Goal: Task Accomplishment & Management: Complete application form

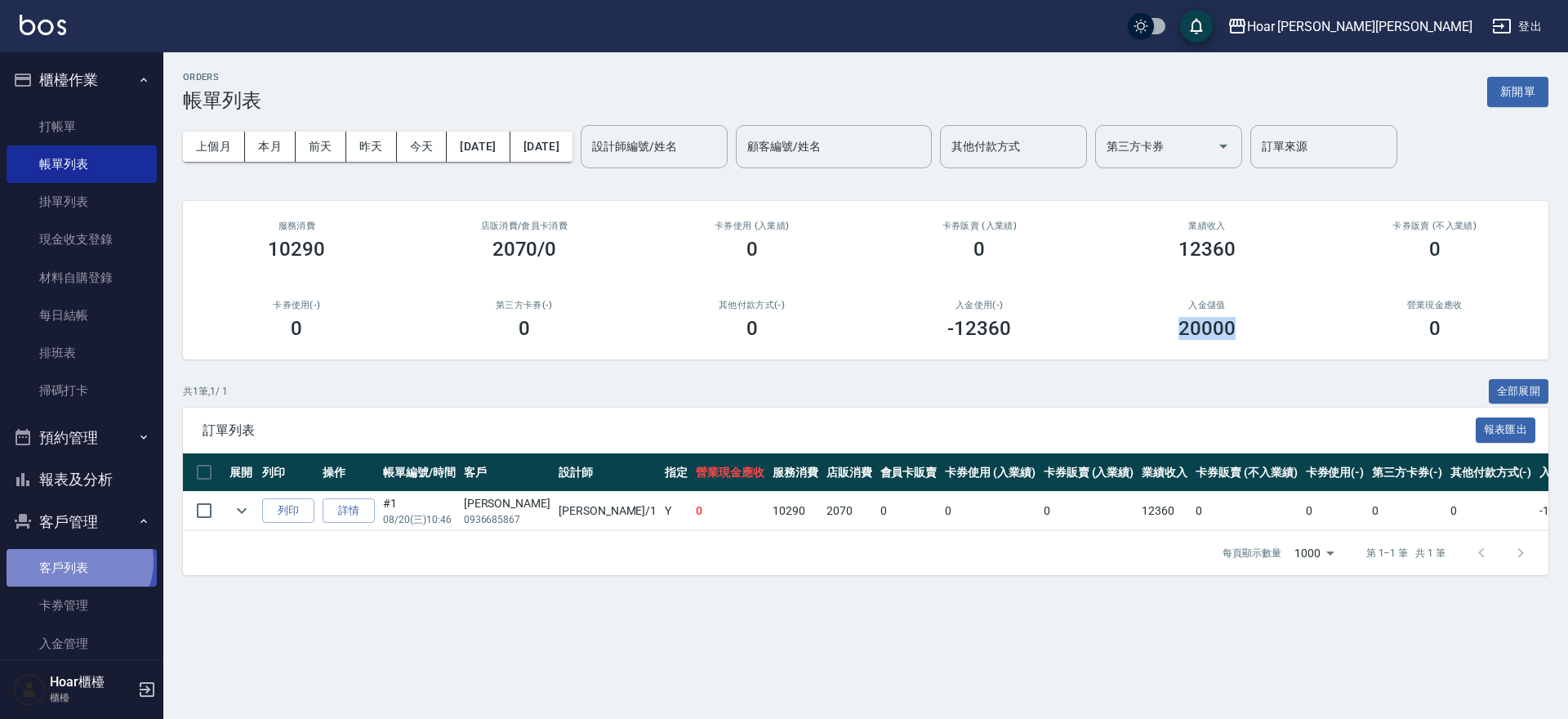
click at [75, 561] on link "客戶列表" at bounding box center [82, 568] width 150 height 38
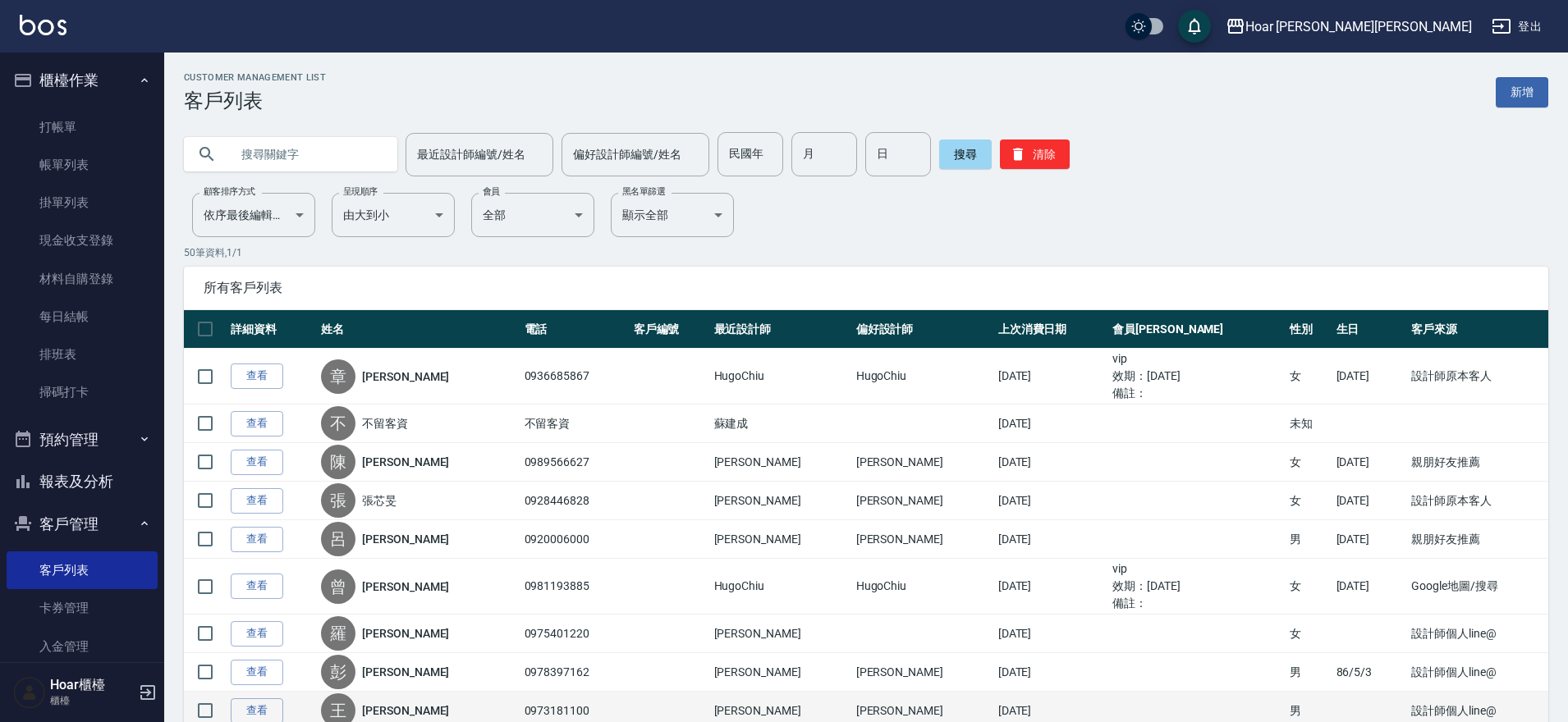
scroll to position [3, 0]
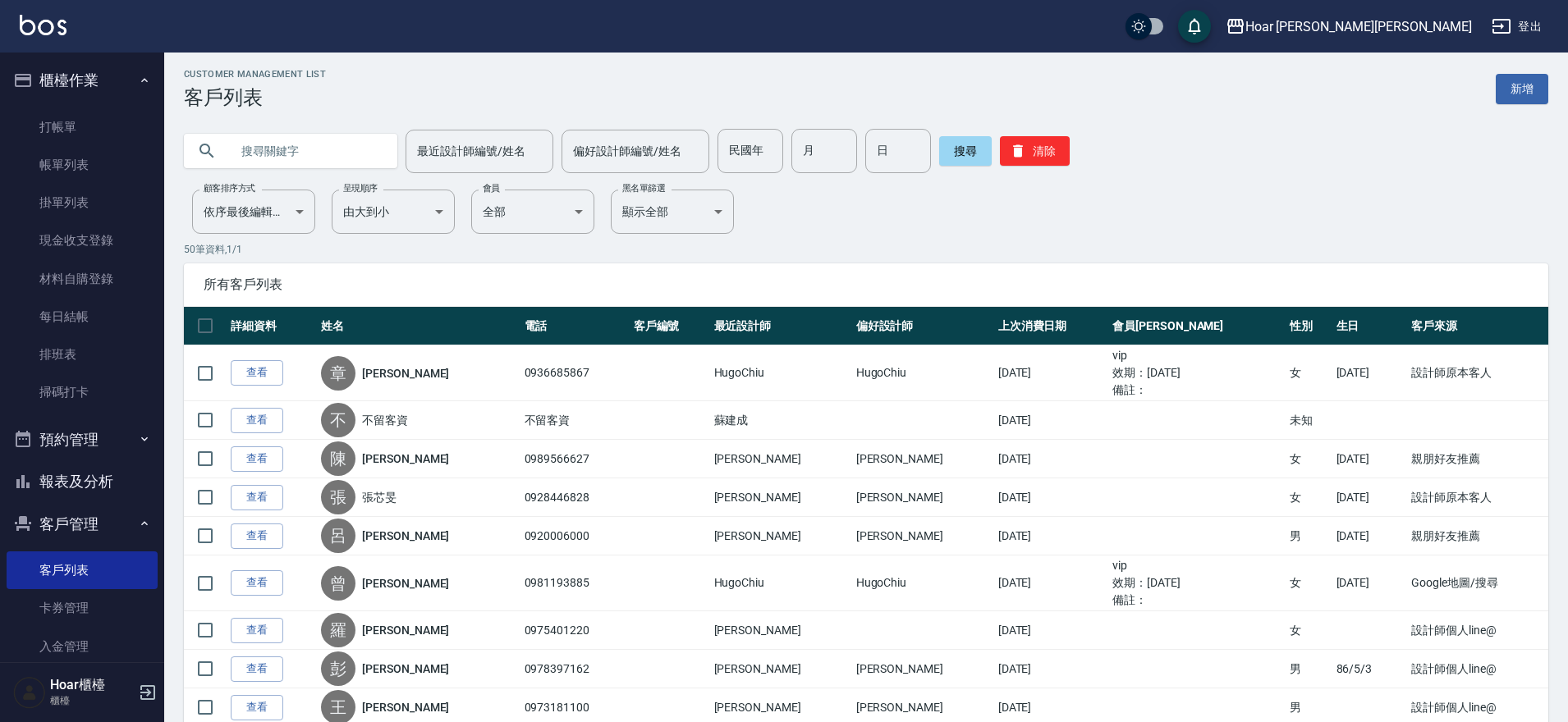
click at [307, 141] on input "text" at bounding box center [307, 151] width 154 height 44
type input "懂"
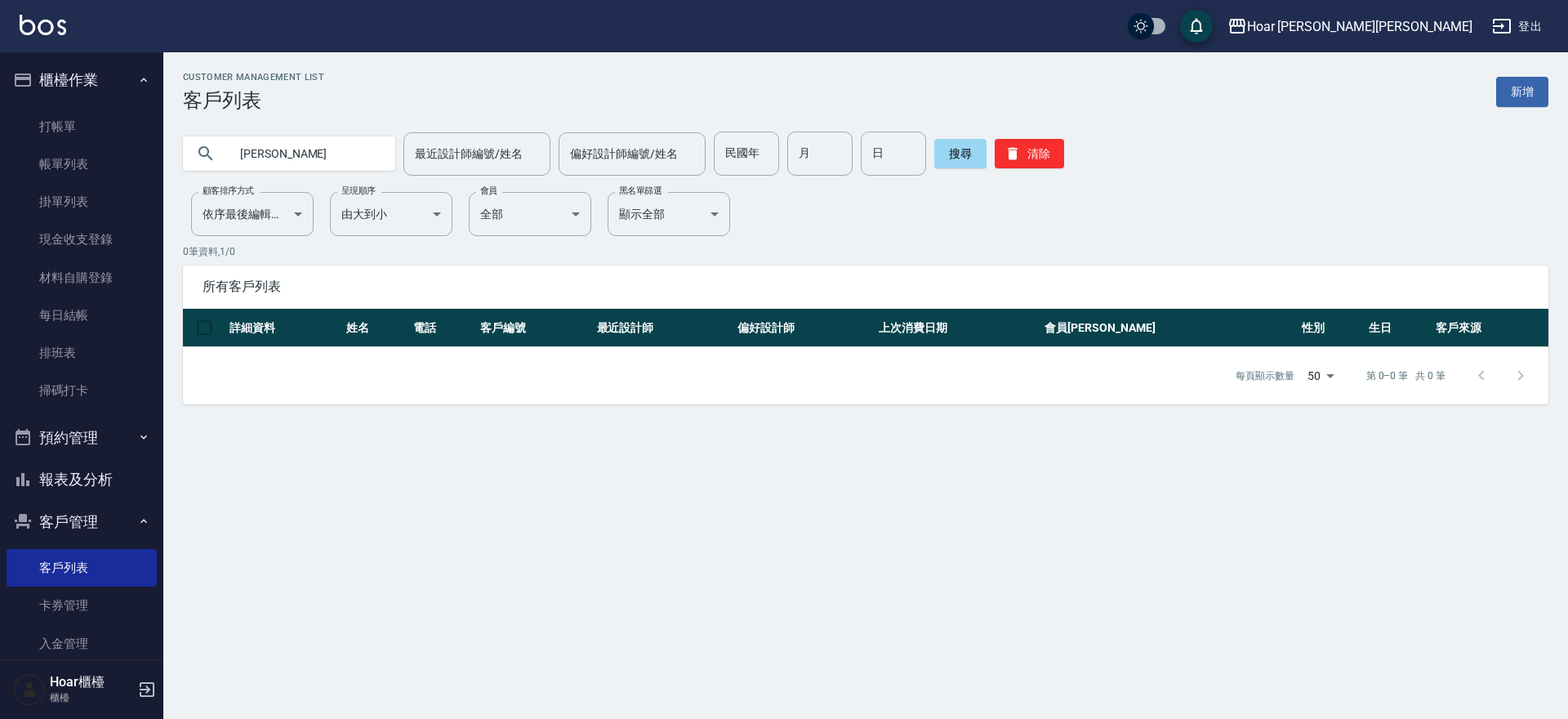
click at [345, 151] on input "[PERSON_NAME]" at bounding box center [306, 154] width 154 height 44
type input "董"
drag, startPoint x: 293, startPoint y: 156, endPoint x: 284, endPoint y: 159, distance: 9.5
click at [292, 157] on input "text" at bounding box center [306, 154] width 154 height 44
click at [136, 122] on link "打帳單" at bounding box center [82, 127] width 150 height 38
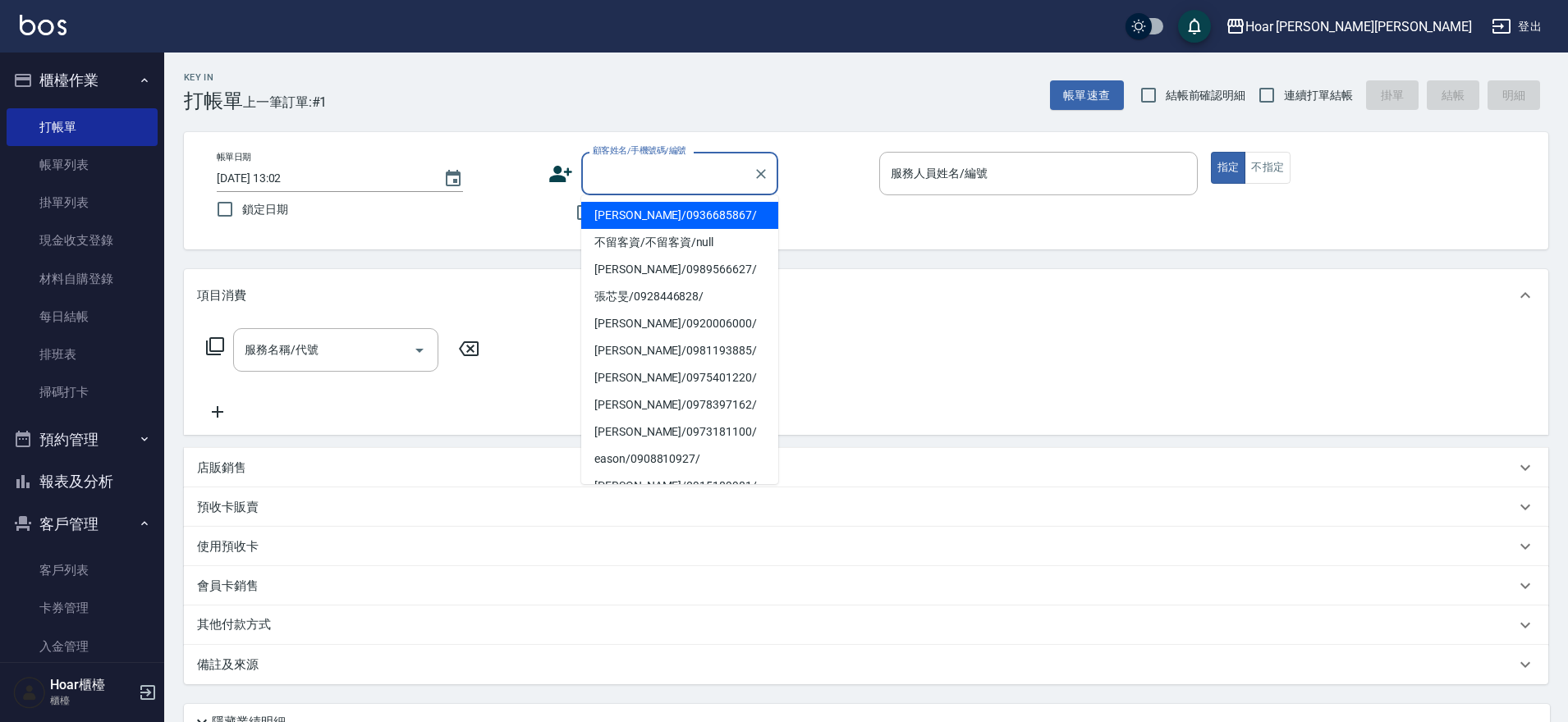
click at [647, 174] on input "顧客姓名/手機號碼/編號" at bounding box center [667, 173] width 158 height 29
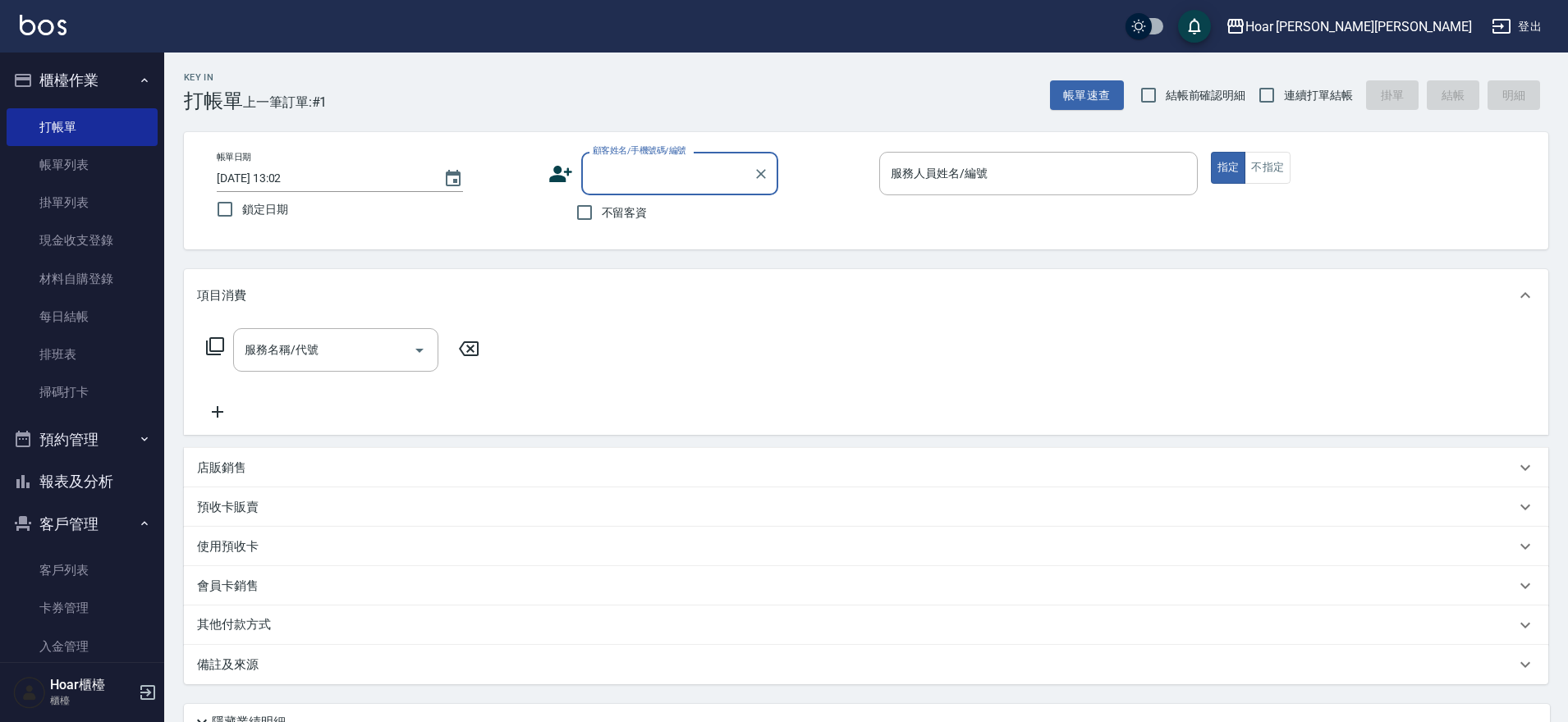
click at [634, 174] on input "顧客姓名/手機號碼/編號" at bounding box center [667, 173] width 158 height 29
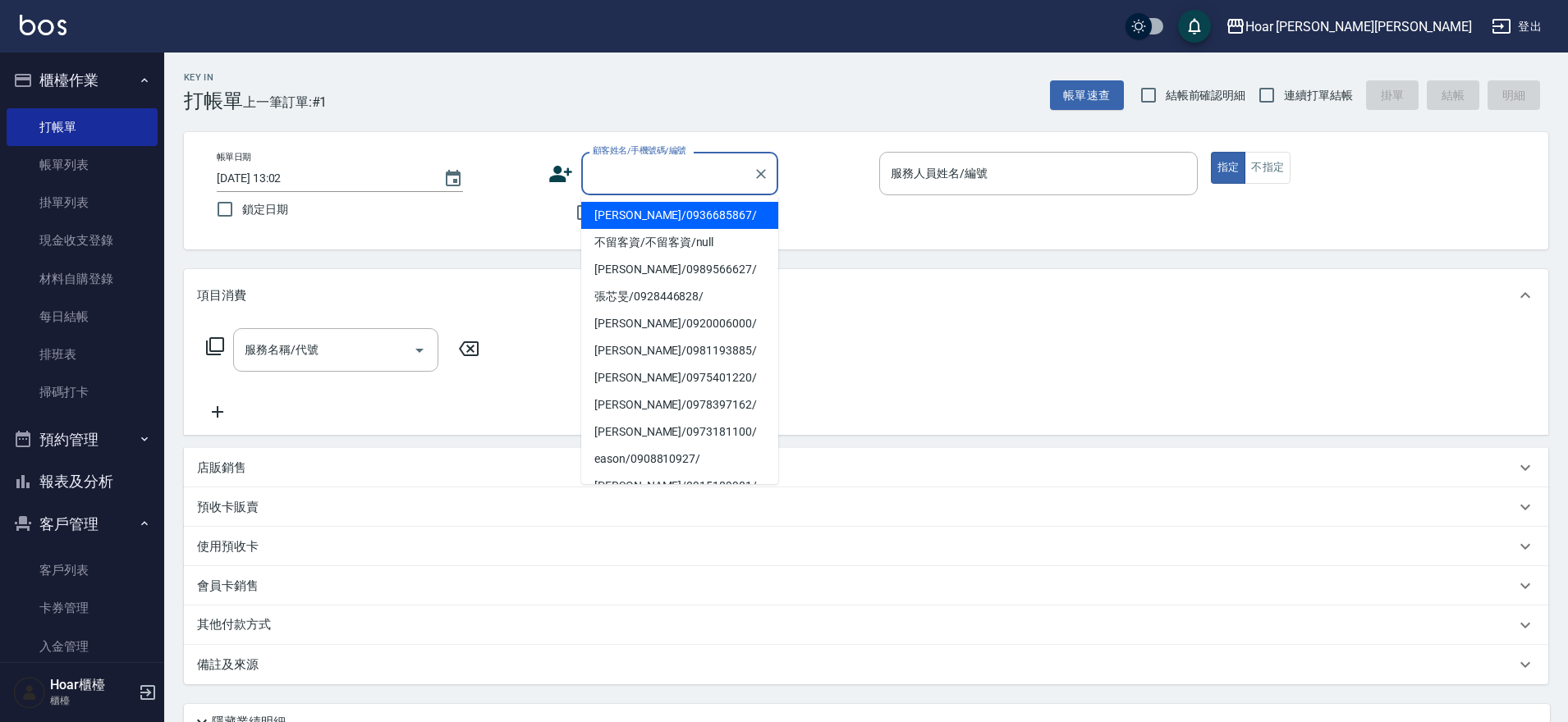
click at [631, 172] on input "顧客姓名/手機號碼/編號" at bounding box center [667, 173] width 158 height 29
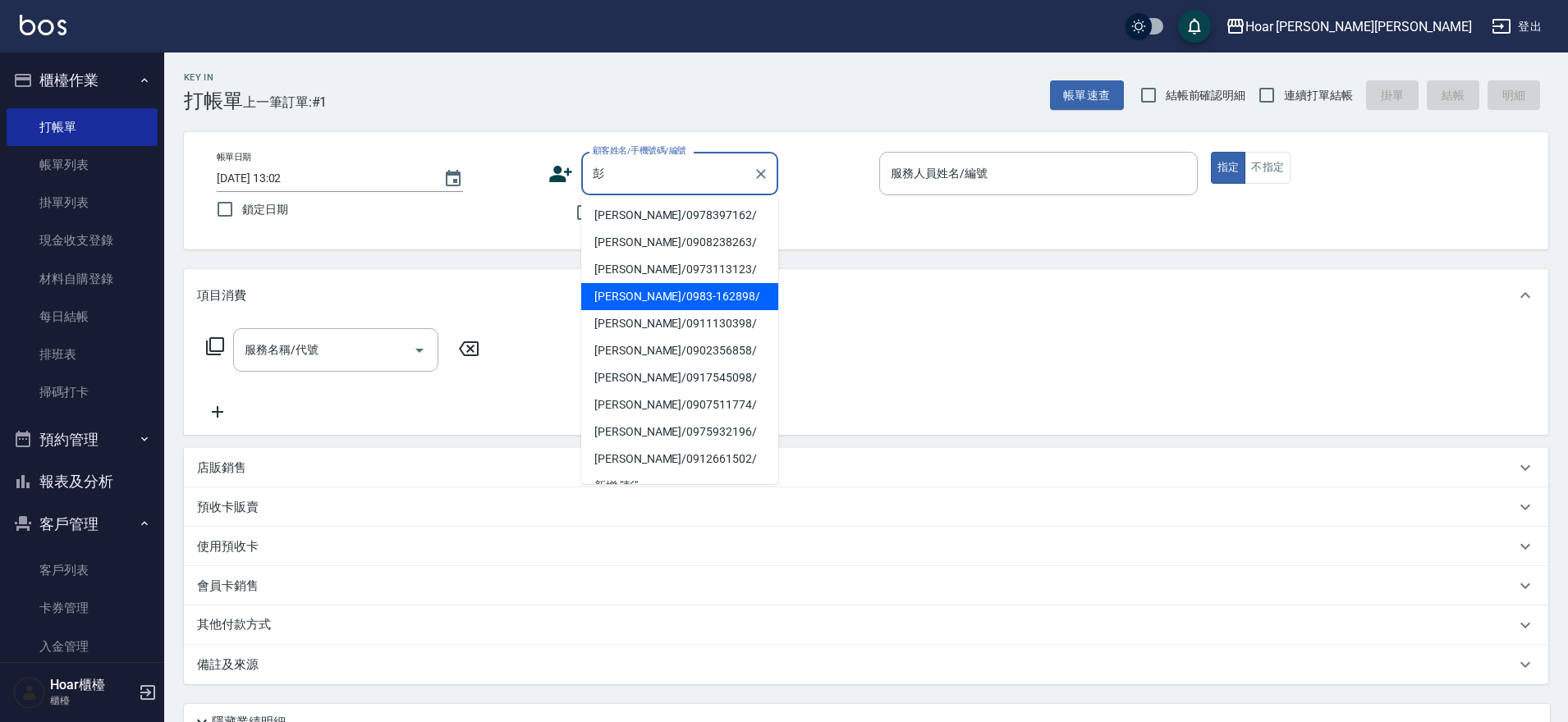
drag, startPoint x: 642, startPoint y: 298, endPoint x: 574, endPoint y: 306, distance: 68.5
click at [641, 298] on li "[PERSON_NAME]/0983-162898/" at bounding box center [680, 297] width 197 height 27
type input "[PERSON_NAME]/0983-162898/"
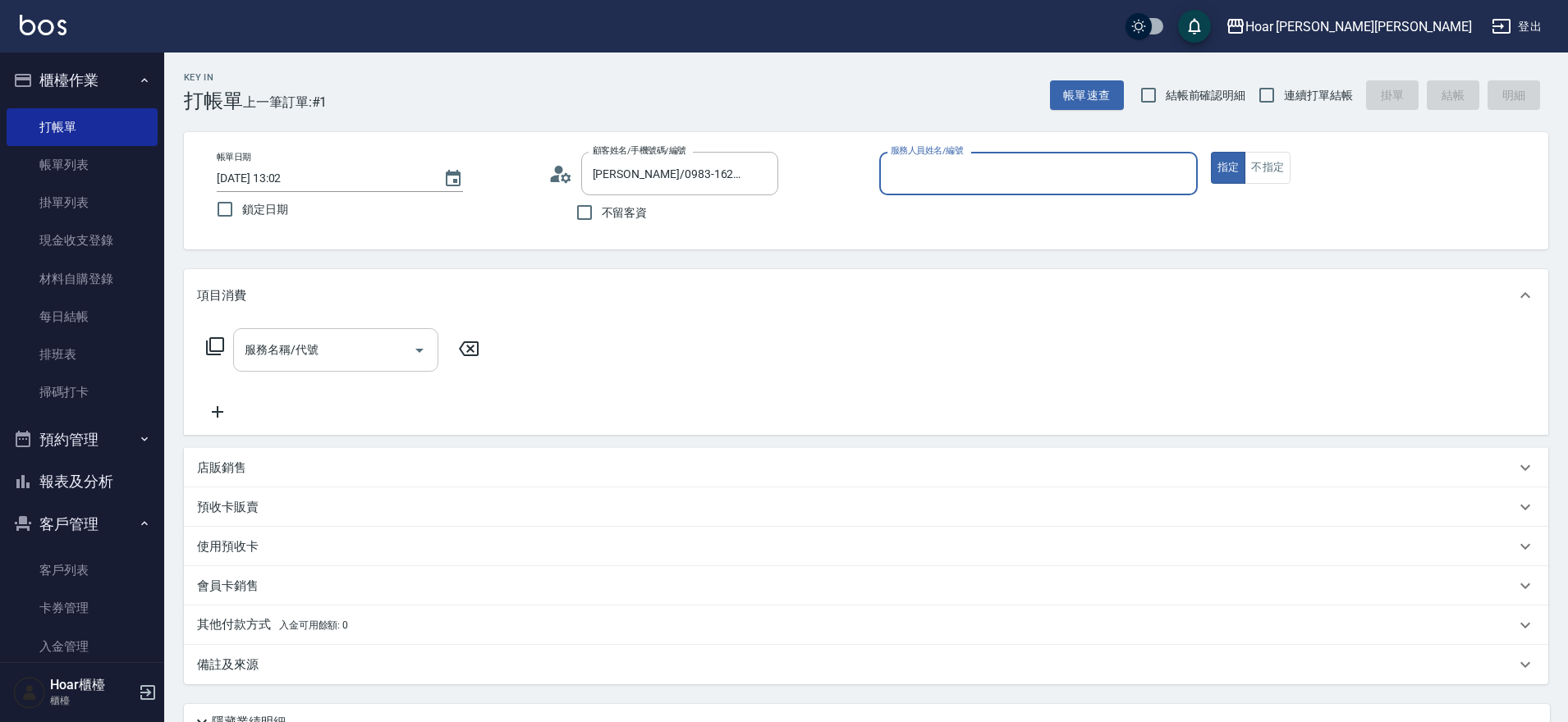
type input "RIO-2"
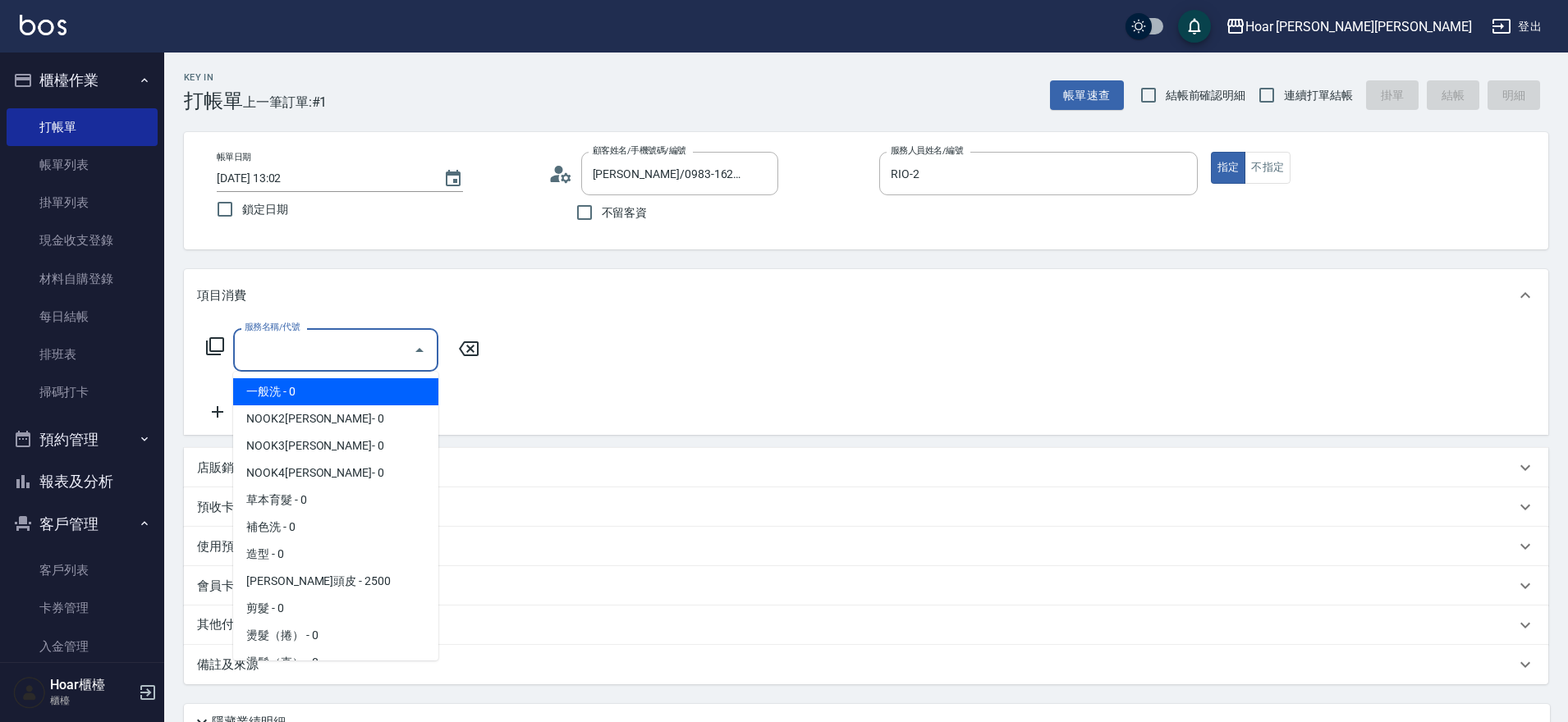
click at [367, 360] on input "服務名稱/代號" at bounding box center [324, 350] width 166 height 29
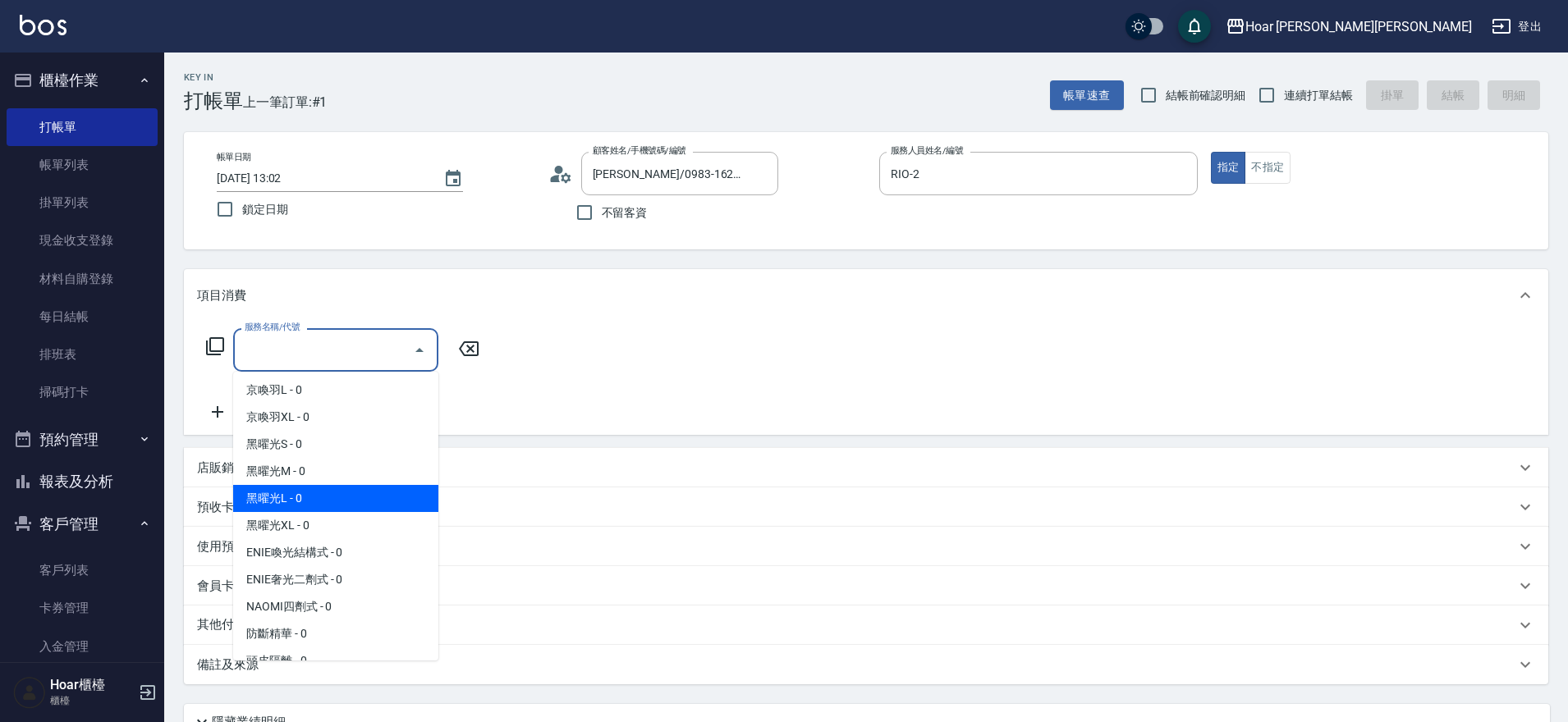
scroll to position [572, 0]
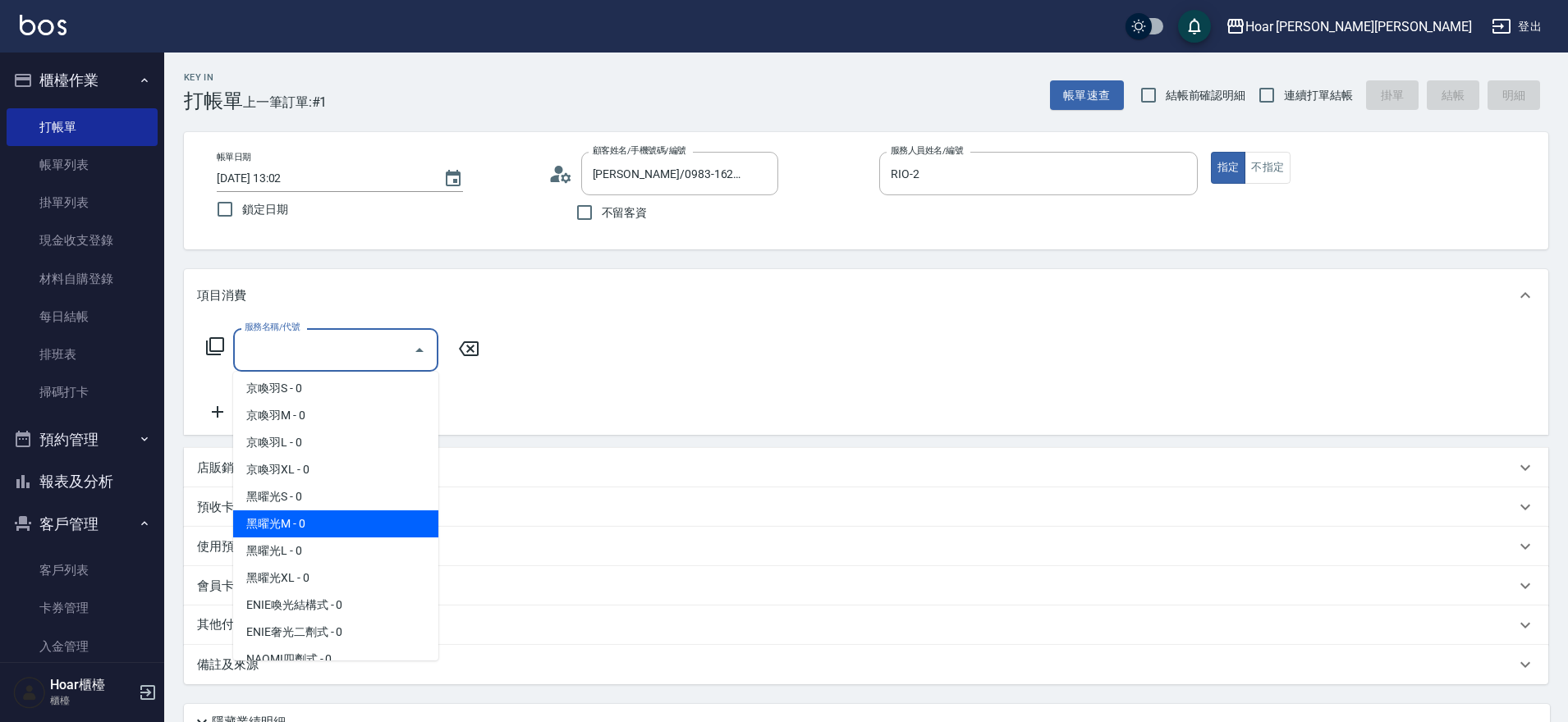
drag, startPoint x: 291, startPoint y: 522, endPoint x: 456, endPoint y: 390, distance: 211.3
click at [291, 522] on span "黑曜光M - 0" at bounding box center [336, 523] width 205 height 27
type input "黑曜光M(606)"
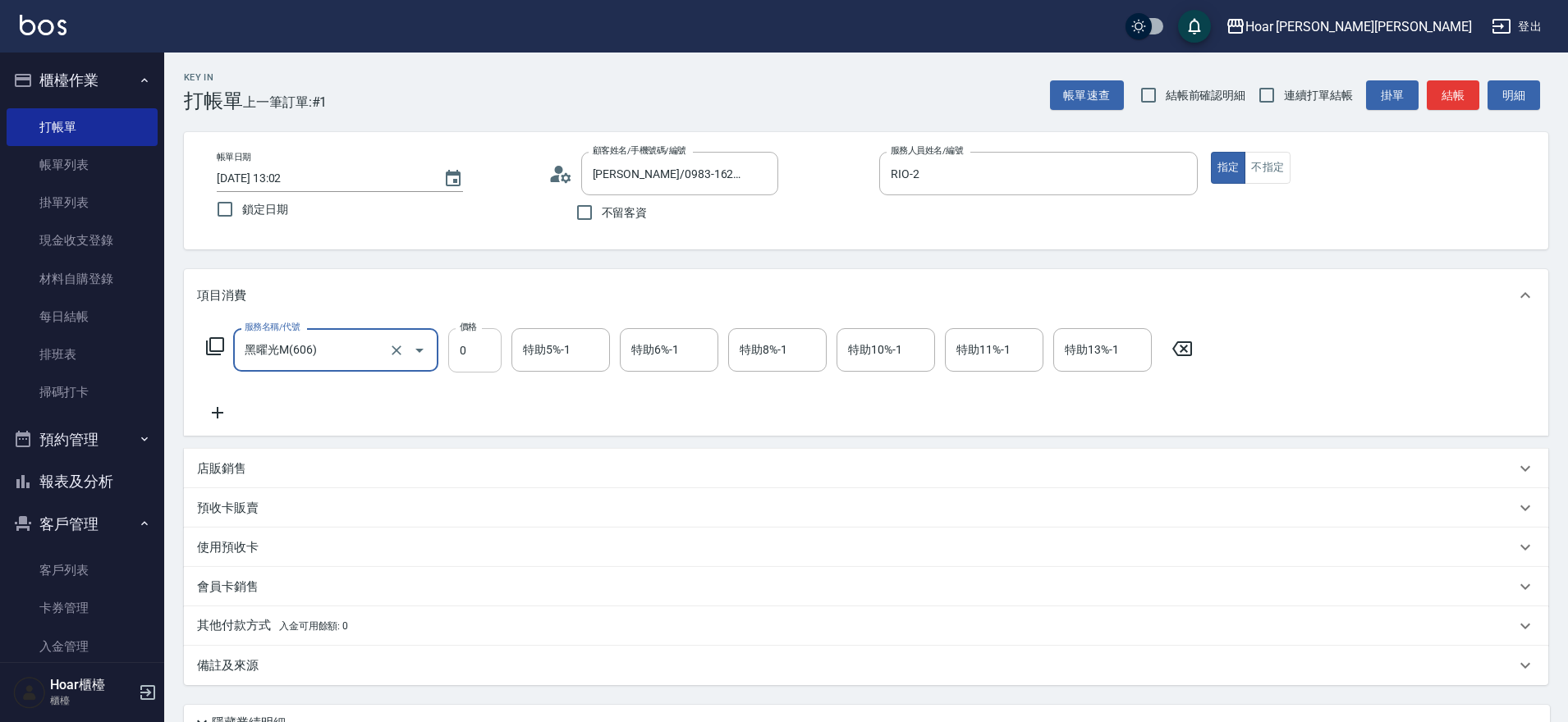
click at [467, 356] on input "0" at bounding box center [474, 351] width 53 height 44
type input "2100"
click at [219, 407] on icon at bounding box center [218, 413] width 41 height 20
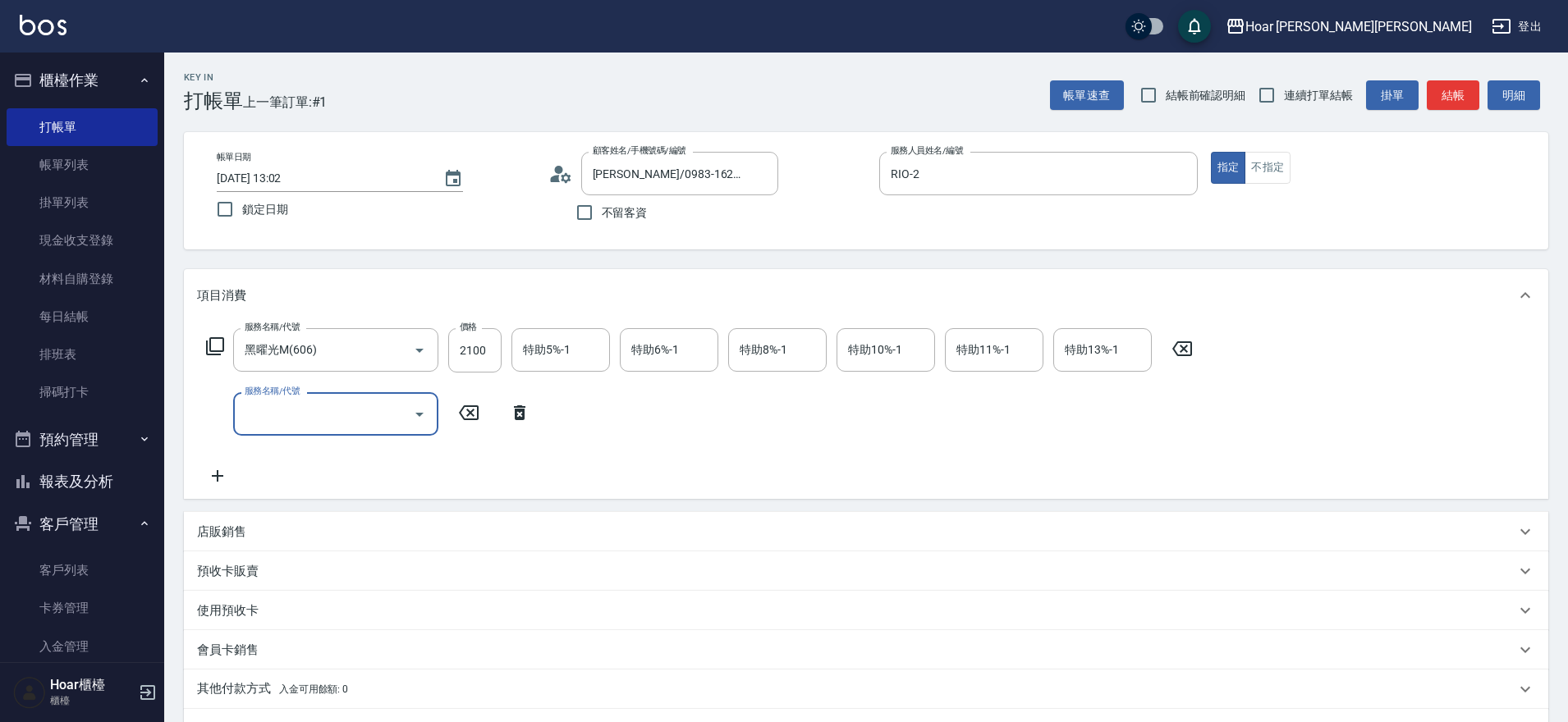
click at [280, 408] on input "服務名稱/代號" at bounding box center [324, 414] width 166 height 29
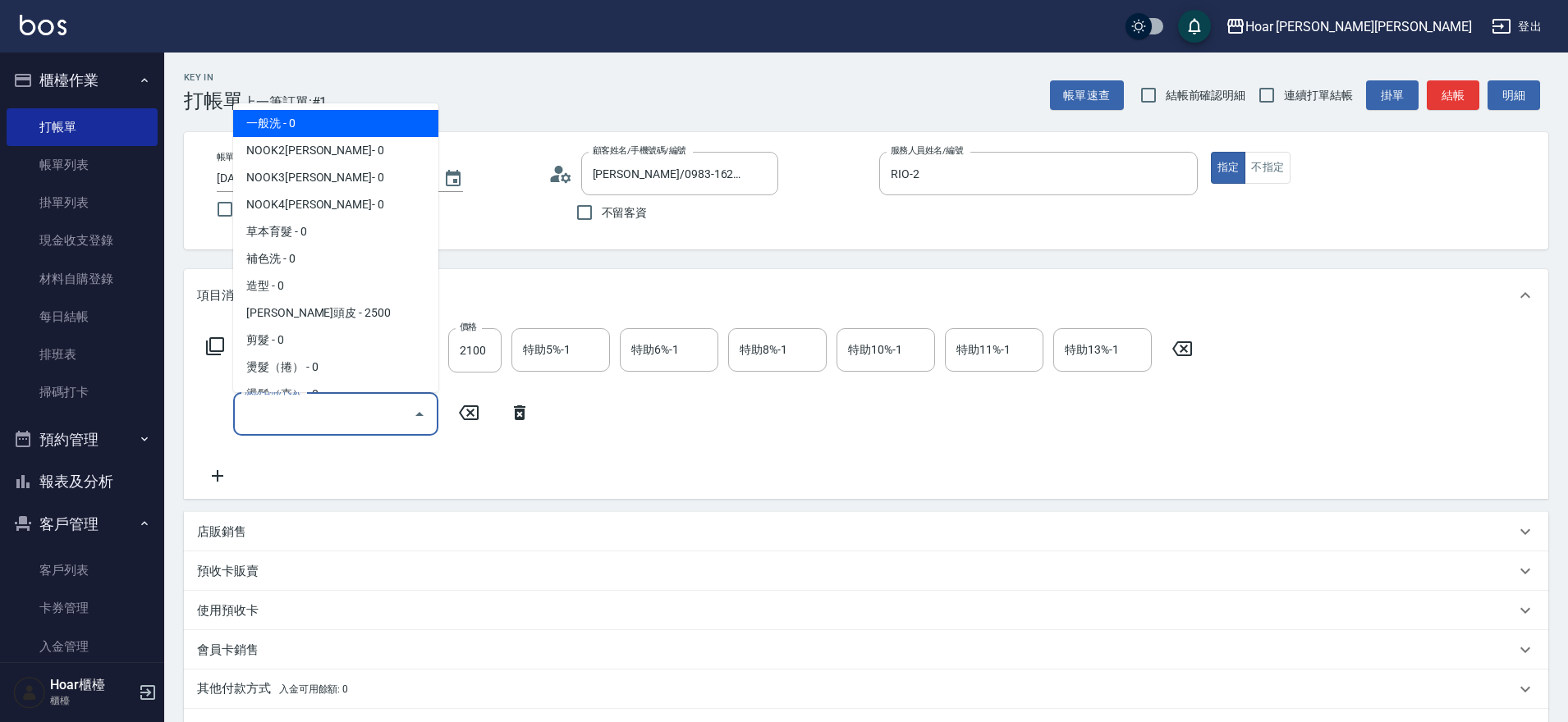
drag, startPoint x: 348, startPoint y: 132, endPoint x: 426, endPoint y: 308, distance: 192.5
click at [348, 132] on span "一般洗 - 0" at bounding box center [336, 123] width 205 height 27
type input "一般洗(101)"
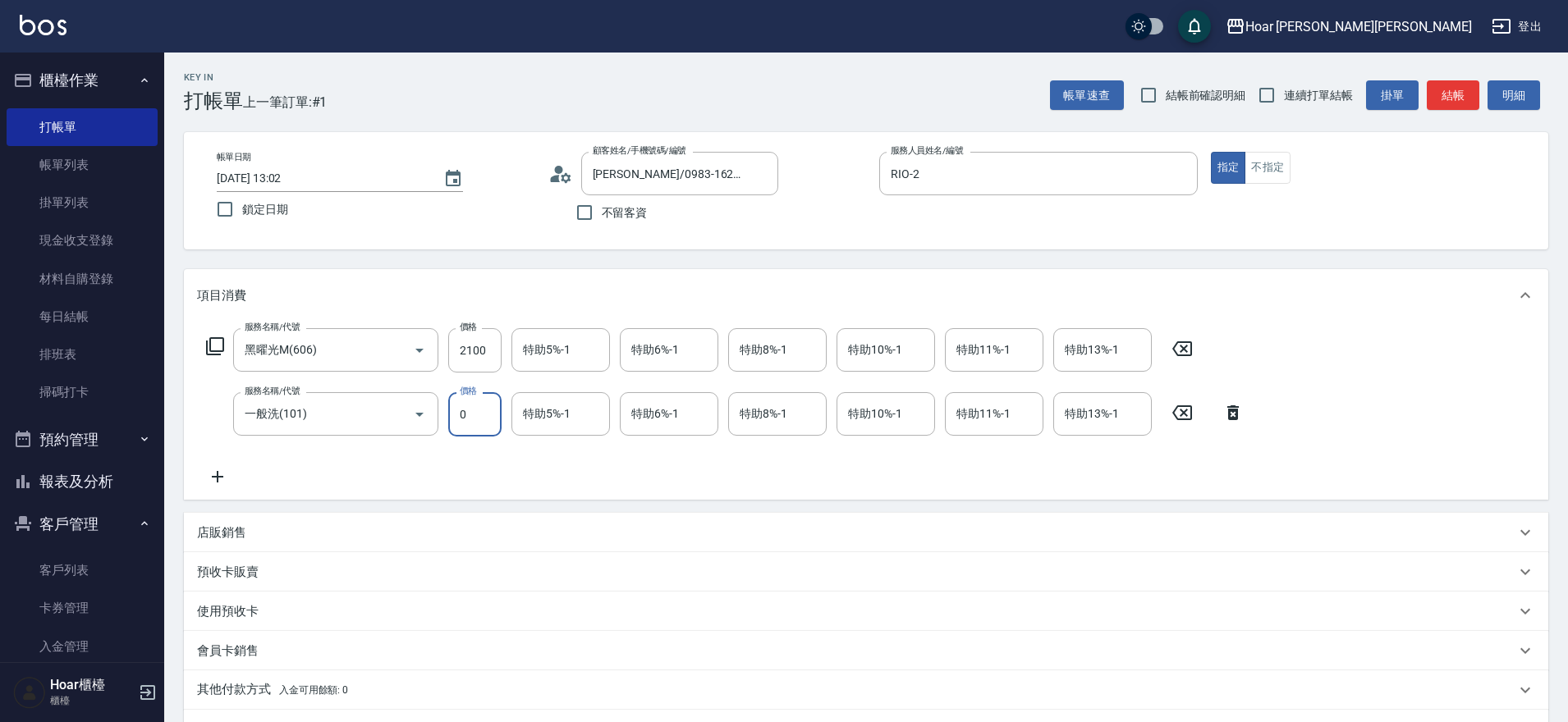
click at [483, 412] on input "0" at bounding box center [474, 415] width 53 height 44
type input "300"
click at [390, 477] on div "服務名稱/代號 黑曜光M(606) 服務名稱/代號 價格 2100 價格 特助5%-1 特助5%-1 特助6%-1 特助6%-1 特助8%-1 特助8%-1 …" at bounding box center [726, 407] width 1057 height 159
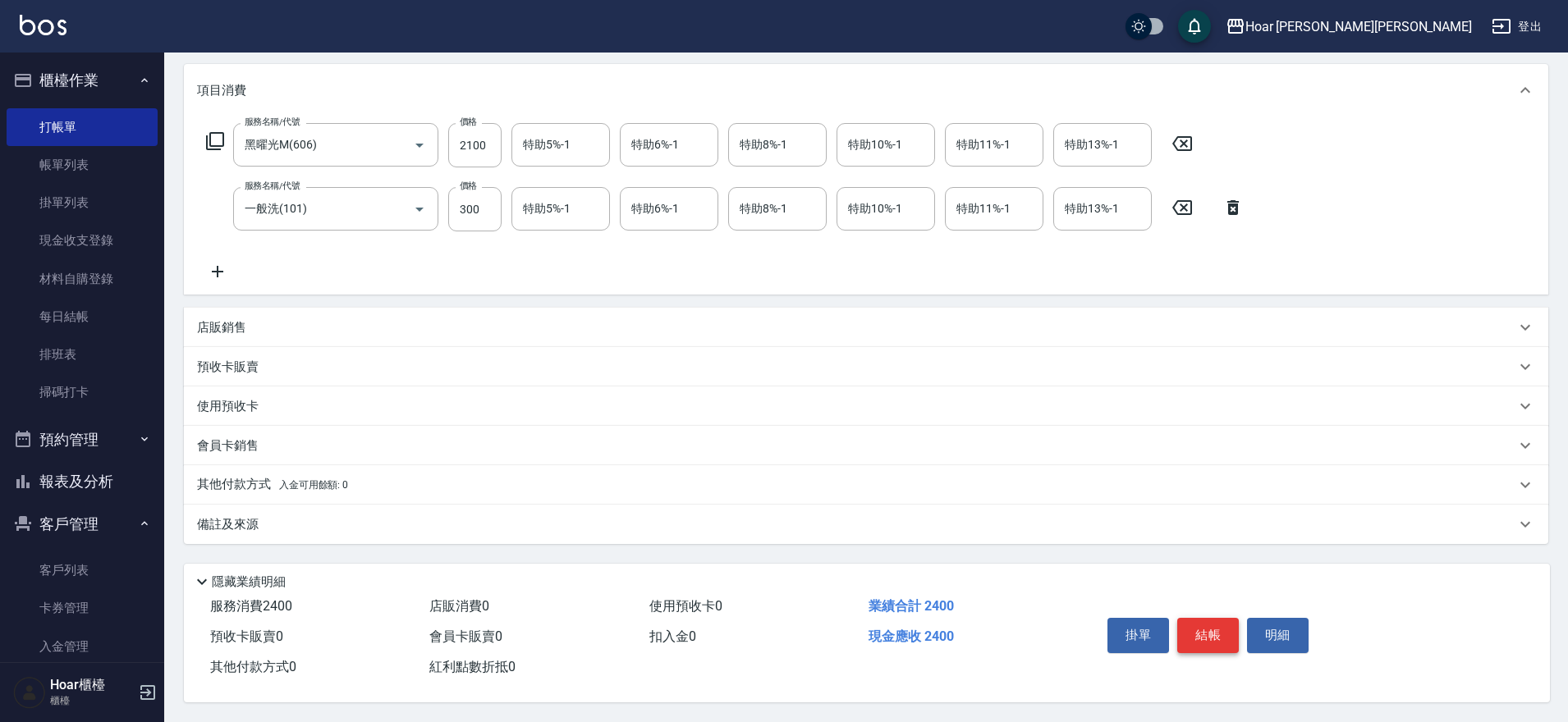
click at [1215, 619] on button "結帳" at bounding box center [1208, 635] width 62 height 34
